Goal: Navigation & Orientation: Find specific page/section

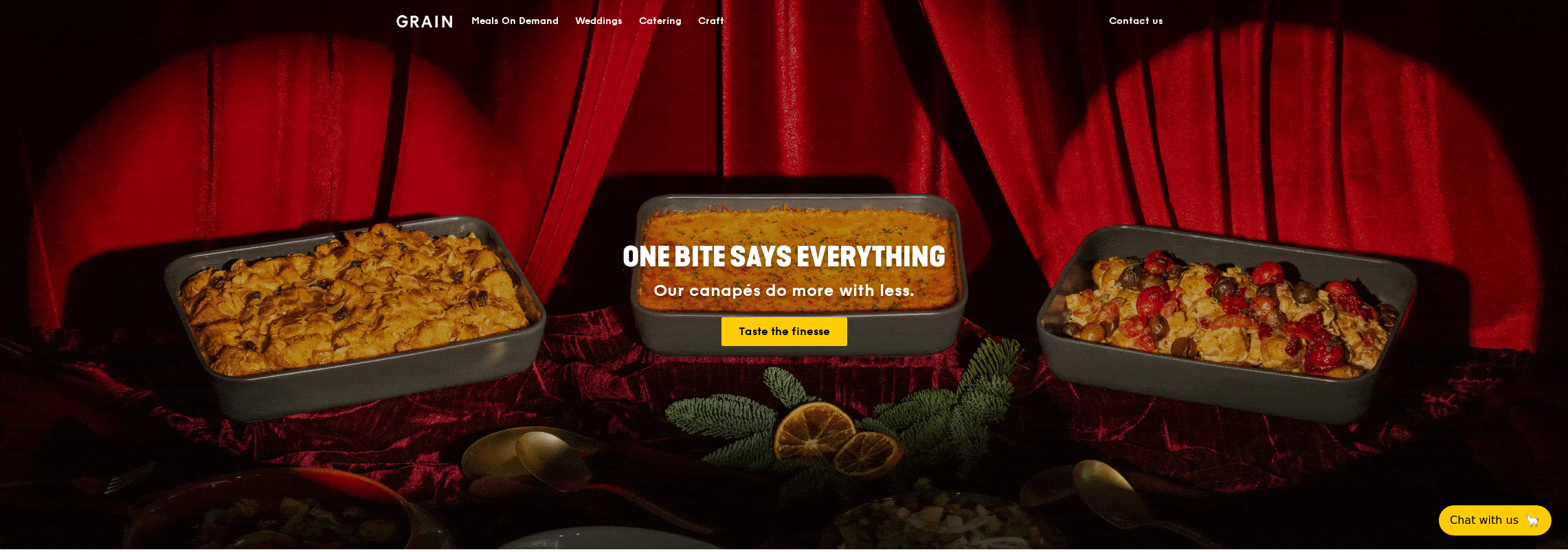
click at [783, 389] on div "ONE BITE SAYS EVERYTHING Our canapés do more with less. Taste the finesse" at bounding box center [783, 295] width 769 height 508
click at [668, 21] on div "Catering" at bounding box center [661, 21] width 43 height 41
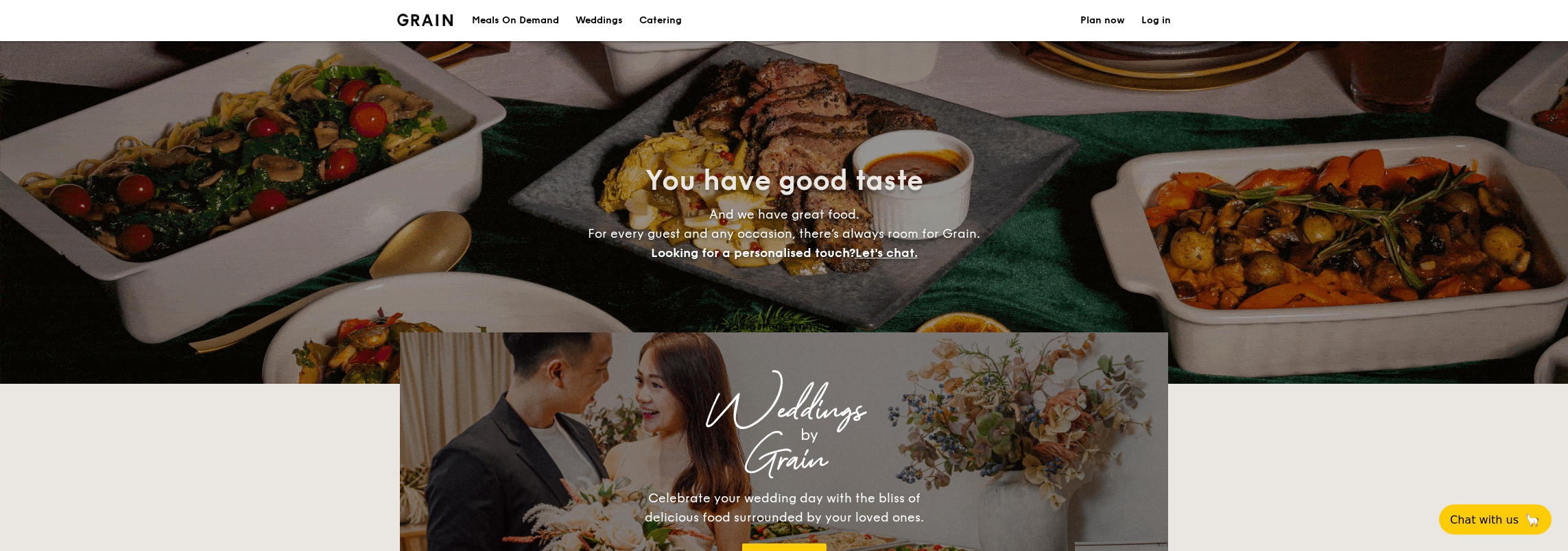
select select
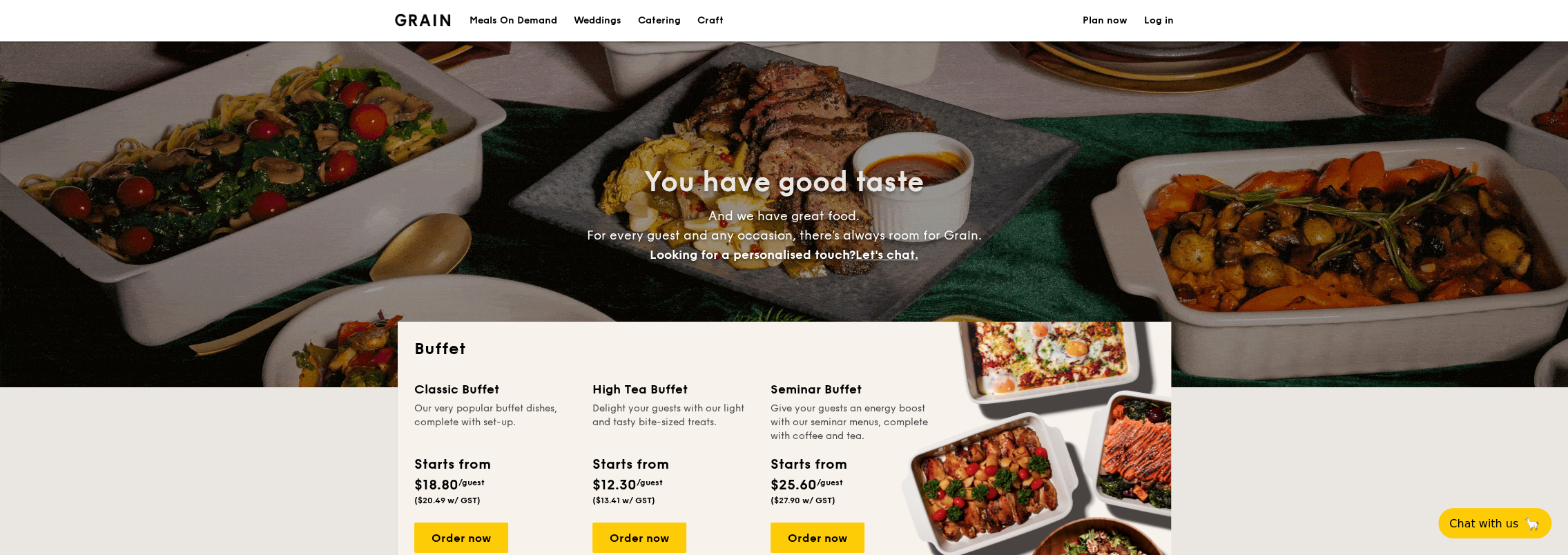
click at [426, 25] on img at bounding box center [422, 20] width 56 height 12
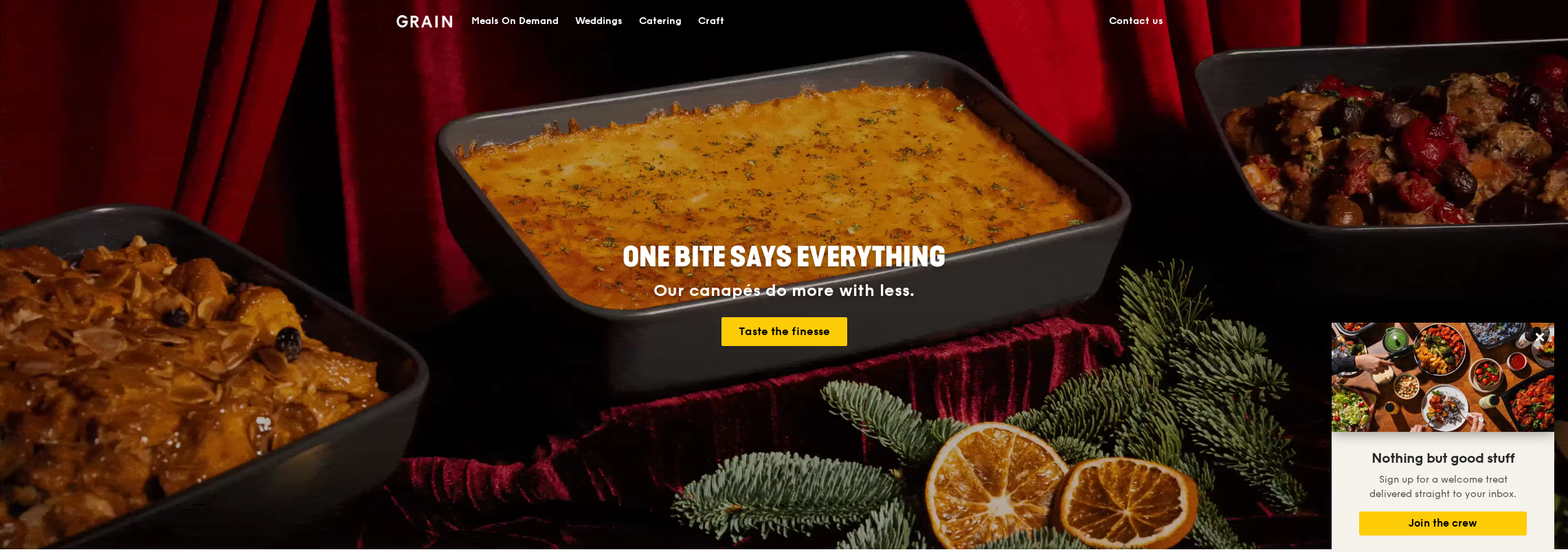
click at [716, 18] on div "Craft" at bounding box center [711, 21] width 27 height 41
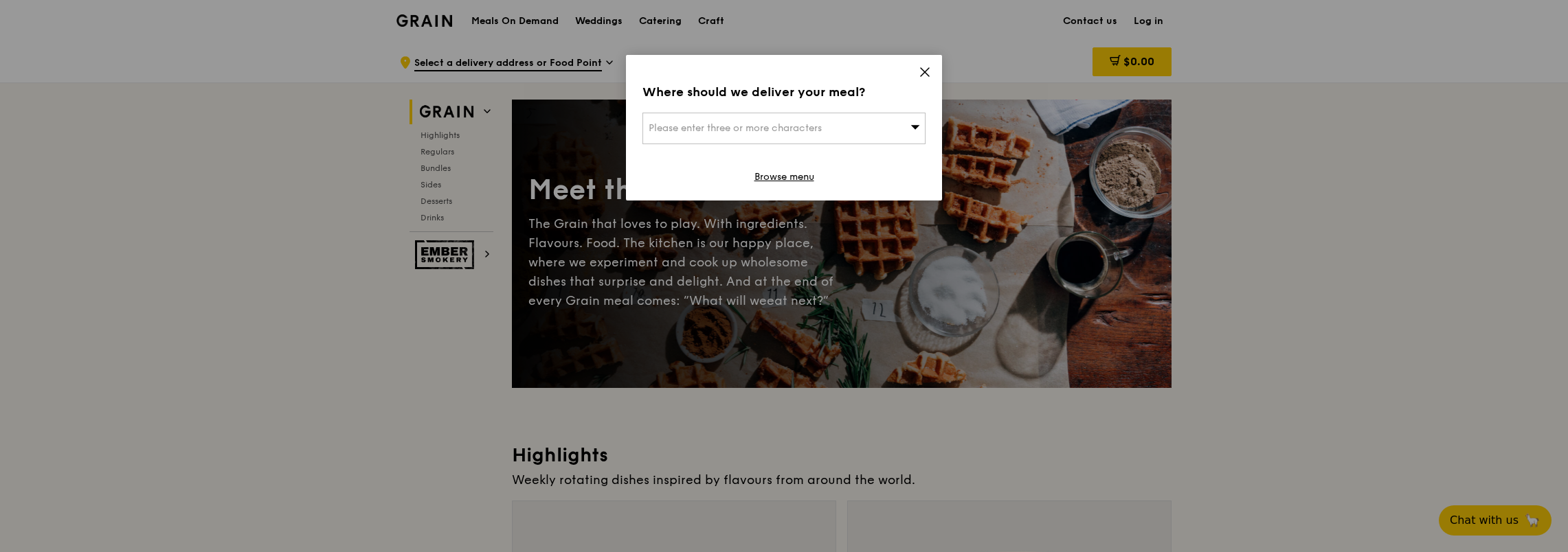
click at [930, 69] on icon at bounding box center [924, 72] width 12 height 12
